Goal: Task Accomplishment & Management: Use online tool/utility

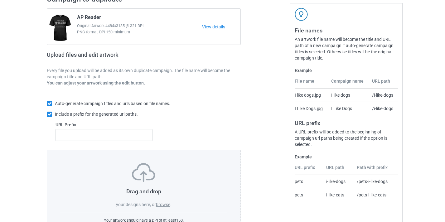
scroll to position [82, 0]
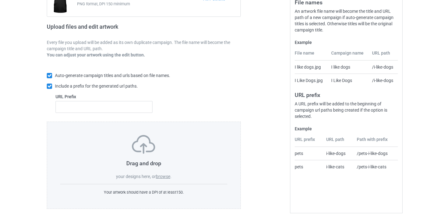
click at [168, 177] on label "browse" at bounding box center [163, 176] width 14 height 5
click at [0, 0] on input "browse" at bounding box center [0, 0] width 0 height 0
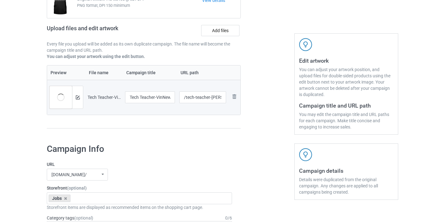
scroll to position [13, 0]
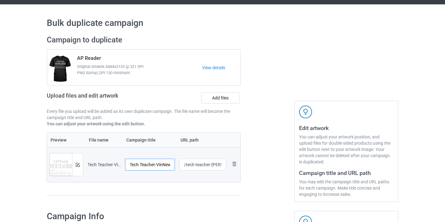
click at [166, 163] on input "Tech Teacher-VinNew" at bounding box center [150, 165] width 50 height 12
type input "Tech Teacher"
click at [217, 166] on input "/tech-teacher-[PERSON_NAME]" at bounding box center [202, 165] width 47 height 12
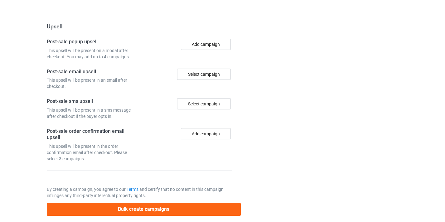
scroll to position [578, 0]
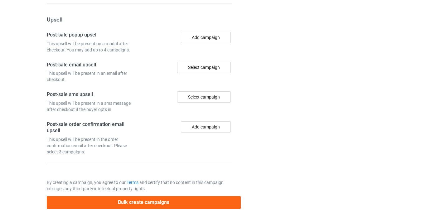
type input "/tech-teacher8"
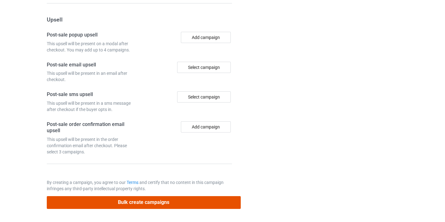
click at [193, 205] on button "Bulk create campaigns" at bounding box center [144, 202] width 194 height 13
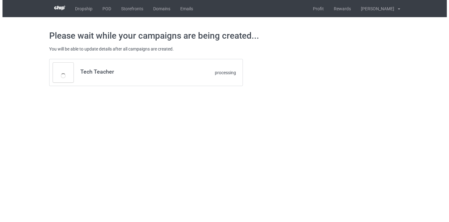
scroll to position [0, 0]
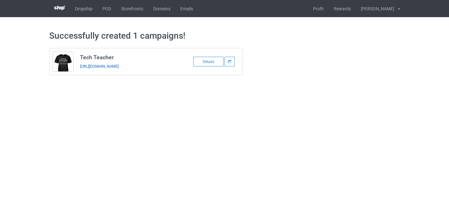
click at [119, 64] on link "[URL][DOMAIN_NAME]" at bounding box center [99, 66] width 39 height 5
